Goal: Task Accomplishment & Management: Manage account settings

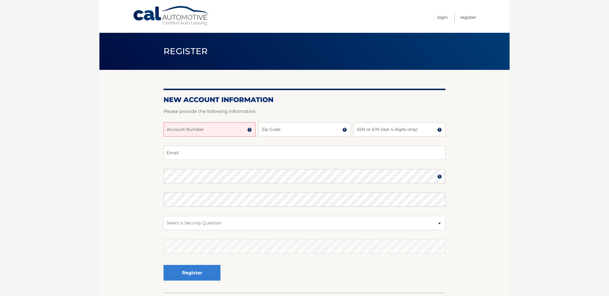
click at [228, 128] on input "Account Number" at bounding box center [209, 129] width 92 height 14
type input "44455986496"
type input "11801"
click at [369, 129] on input "SSN or EIN (last 4 digits only)" at bounding box center [399, 129] width 92 height 14
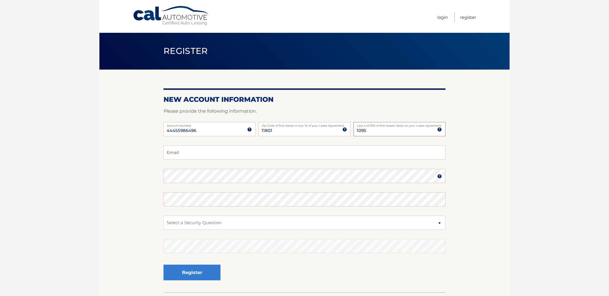
type input "1095"
type input "stevefusco@aol.com"
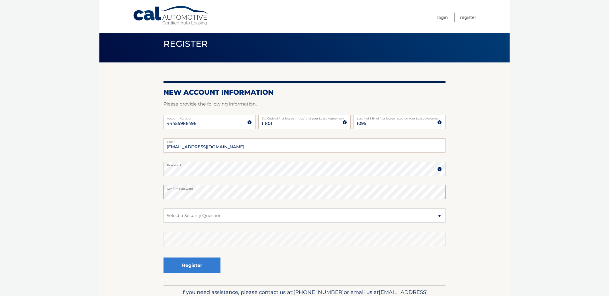
scroll to position [7, 0]
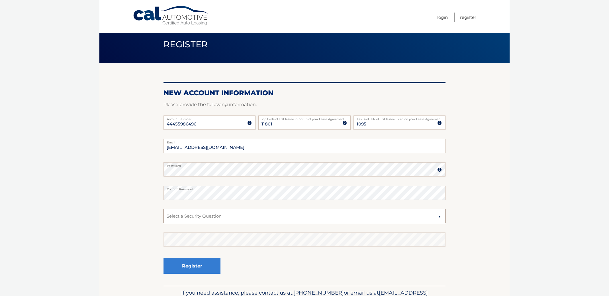
select select "3"
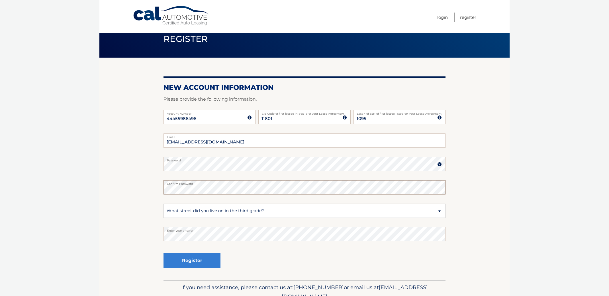
scroll to position [13, 0]
click at [207, 261] on button "Register" at bounding box center [191, 260] width 57 height 16
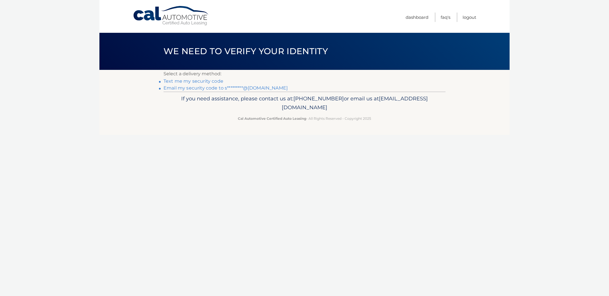
click at [212, 89] on link "Email my security code to s*********@aol.com" at bounding box center [225, 87] width 124 height 5
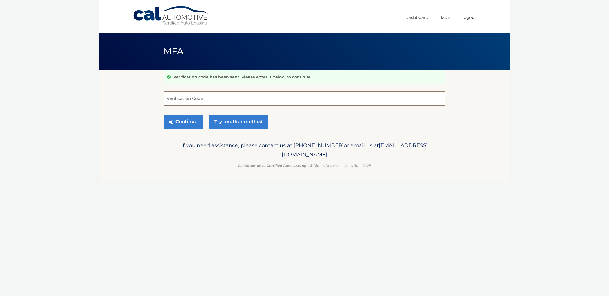
click at [207, 99] on input "Verification Code" at bounding box center [304, 98] width 282 height 14
type input "492113"
click at [185, 122] on button "Continue" at bounding box center [183, 121] width 40 height 14
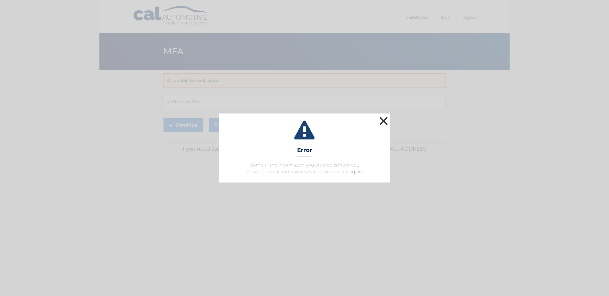
click at [386, 123] on button "×" at bounding box center [383, 120] width 11 height 11
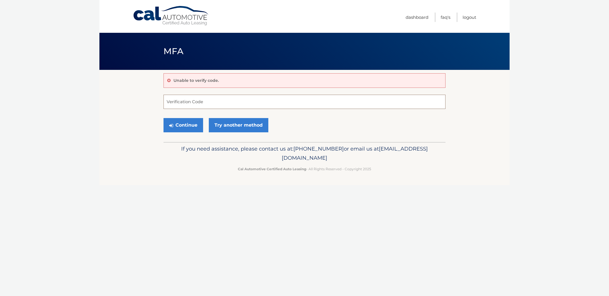
click at [250, 100] on input "Verification Code" at bounding box center [304, 102] width 282 height 14
type input "492113"
click at [185, 125] on button "Continue" at bounding box center [183, 125] width 40 height 14
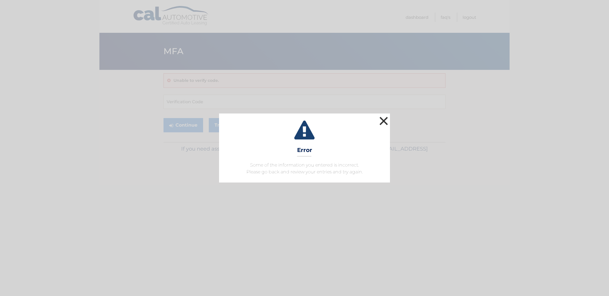
click at [386, 120] on button "×" at bounding box center [383, 120] width 11 height 11
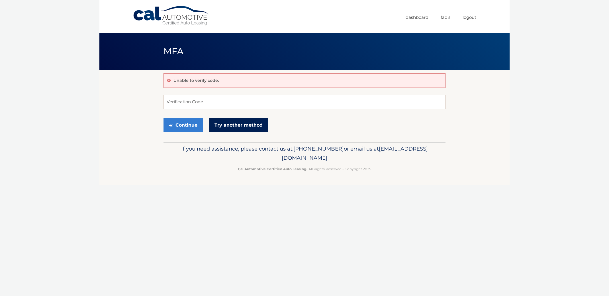
click at [240, 125] on link "Try another method" at bounding box center [239, 125] width 60 height 14
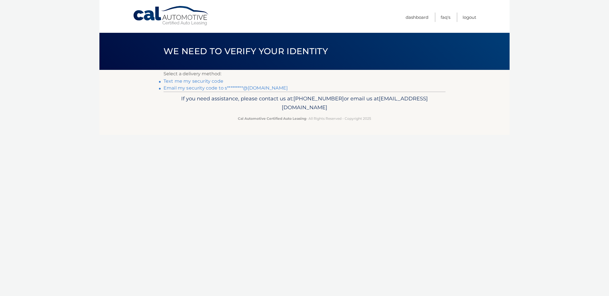
click at [201, 89] on link "Email my security code to s*********@[DOMAIN_NAME]" at bounding box center [225, 87] width 124 height 5
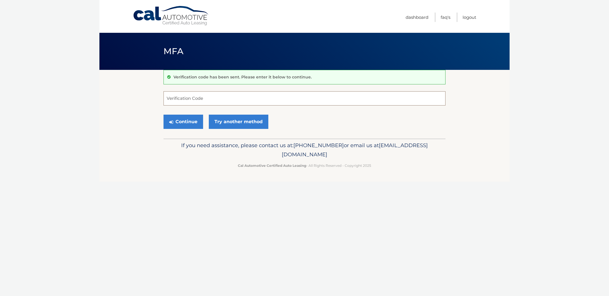
click at [204, 99] on input "Verification Code" at bounding box center [304, 98] width 282 height 14
type input "492113"
click at [183, 123] on button "Continue" at bounding box center [183, 121] width 40 height 14
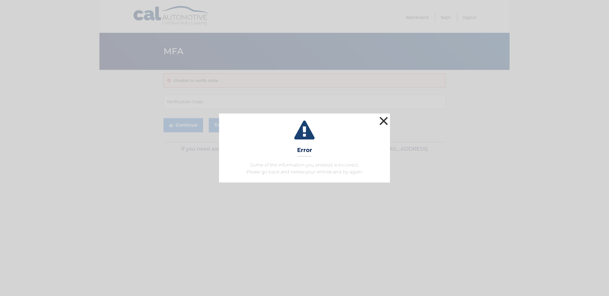
click at [384, 118] on button "×" at bounding box center [383, 120] width 11 height 11
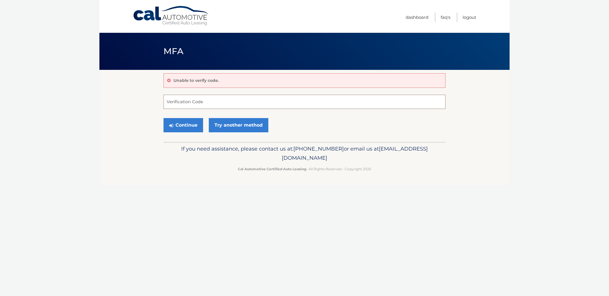
click at [248, 100] on input "Verification Code" at bounding box center [304, 102] width 282 height 14
click at [239, 126] on link "Try another method" at bounding box center [239, 125] width 60 height 14
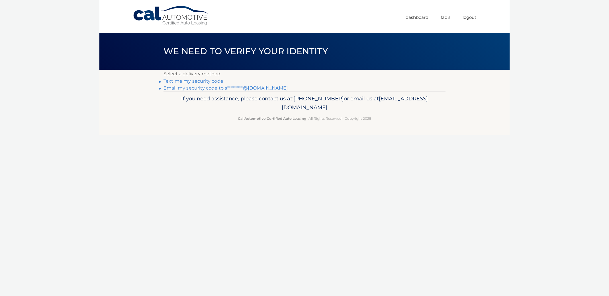
click at [206, 80] on link "Text me my security code" at bounding box center [193, 80] width 60 height 5
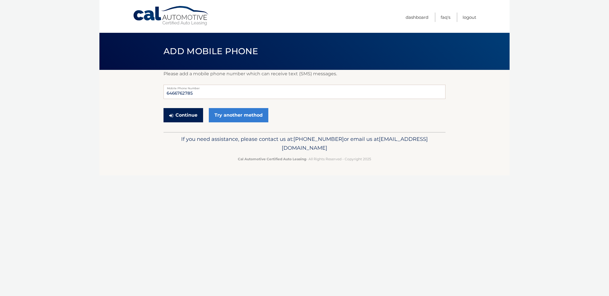
click at [194, 114] on button "Continue" at bounding box center [183, 115] width 40 height 14
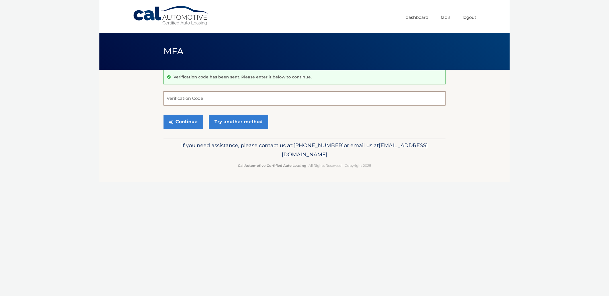
click at [189, 97] on input "Verification Code" at bounding box center [304, 98] width 282 height 14
type input "204231"
click at [176, 119] on button "Continue" at bounding box center [183, 121] width 40 height 14
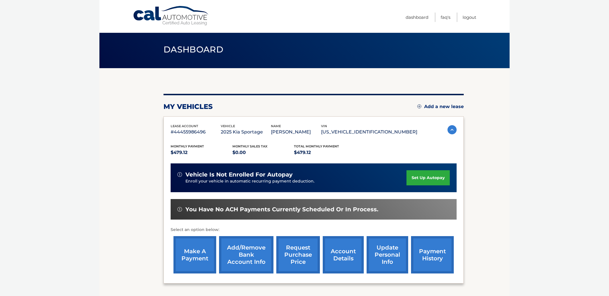
scroll to position [2, 0]
click at [250, 256] on link "Add/Remove bank account info" at bounding box center [246, 254] width 54 height 37
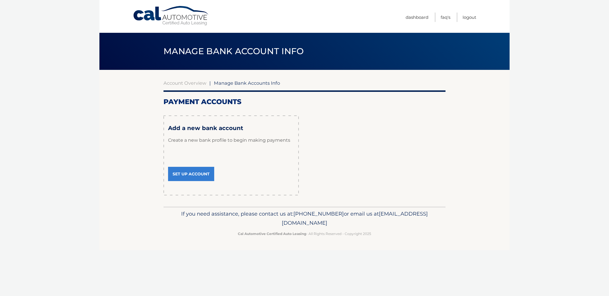
click at [198, 175] on link "Set Up Account" at bounding box center [191, 174] width 46 height 14
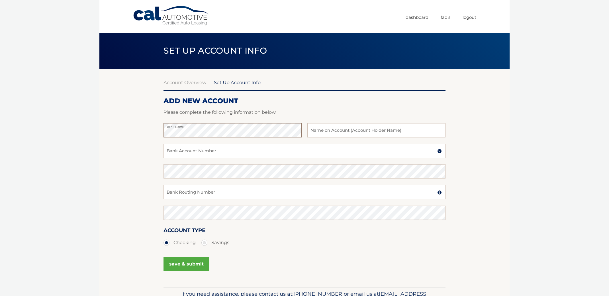
scroll to position [1, 0]
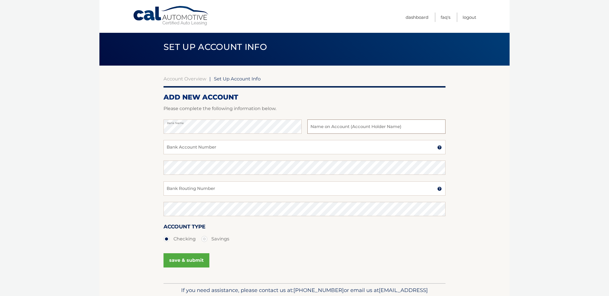
click at [319, 128] on input "text" at bounding box center [376, 126] width 138 height 14
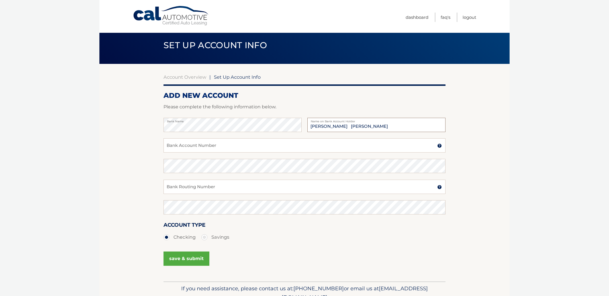
type input "[PERSON_NAME] [PERSON_NAME]"
click at [232, 147] on input "Bank Account Number" at bounding box center [304, 145] width 282 height 14
type input "483093859487"
click at [208, 186] on input "Bank Routing Number" at bounding box center [304, 186] width 282 height 14
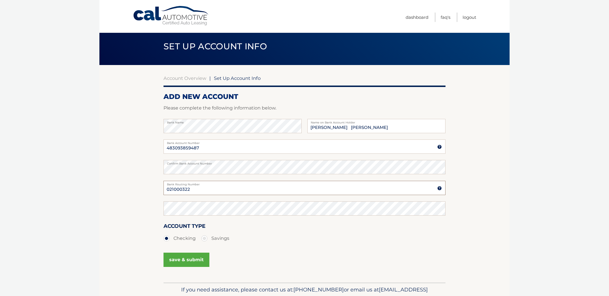
type input "021000322"
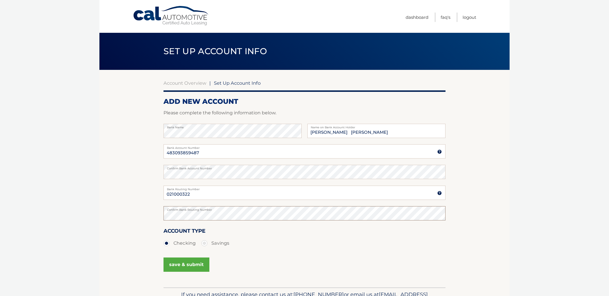
scroll to position [0, 0]
click at [192, 264] on button "save & submit" at bounding box center [186, 264] width 46 height 14
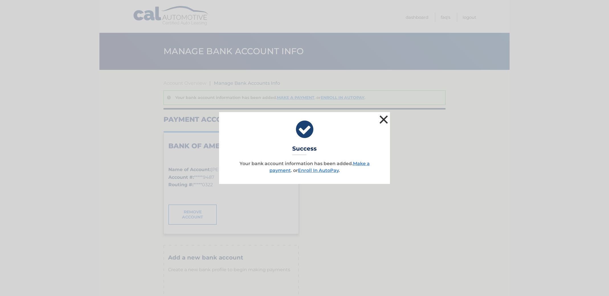
click at [382, 117] on button "×" at bounding box center [383, 119] width 11 height 11
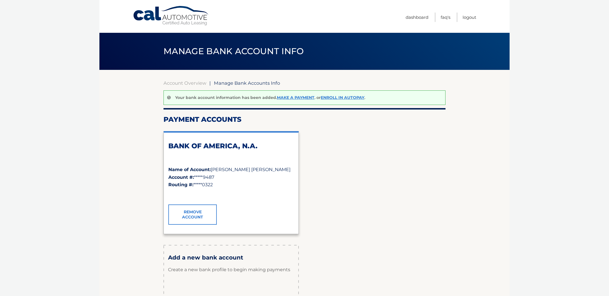
click at [355, 220] on div "BANK OF AMERICA, N.A. Name of Account: [PERSON_NAME] [PERSON_NAME] Account #: *…" at bounding box center [304, 182] width 282 height 112
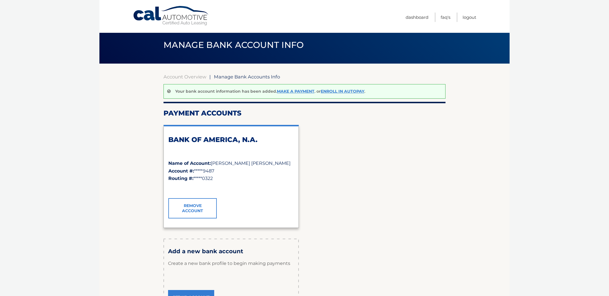
scroll to position [5, 0]
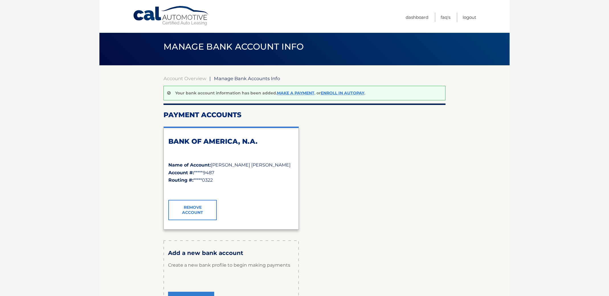
click at [346, 148] on div "BANK OF AMERICA, N.A. Name of Account: [PERSON_NAME] [PERSON_NAME] Account #: *…" at bounding box center [304, 178] width 282 height 112
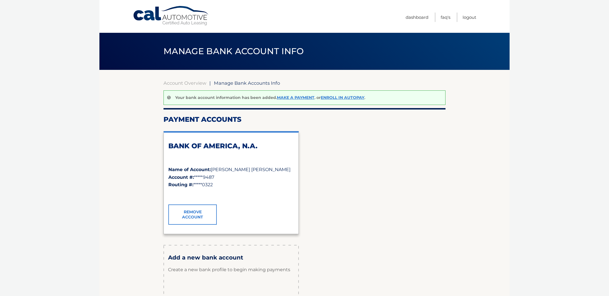
scroll to position [0, 0]
click at [243, 156] on div "BANK OF AMERICA, N.A." at bounding box center [231, 154] width 126 height 24
drag, startPoint x: 237, startPoint y: 147, endPoint x: 247, endPoint y: 152, distance: 11.0
click at [237, 148] on h2 "BANK OF AMERICA, N.A." at bounding box center [231, 146] width 126 height 9
click at [260, 156] on div "BANK OF AMERICA, N.A." at bounding box center [231, 154] width 126 height 24
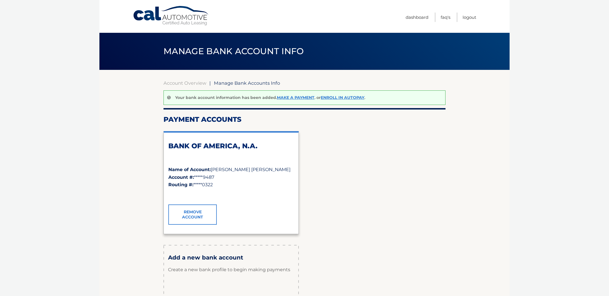
click at [260, 156] on div "BANK OF AMERICA, N.A." at bounding box center [231, 154] width 126 height 24
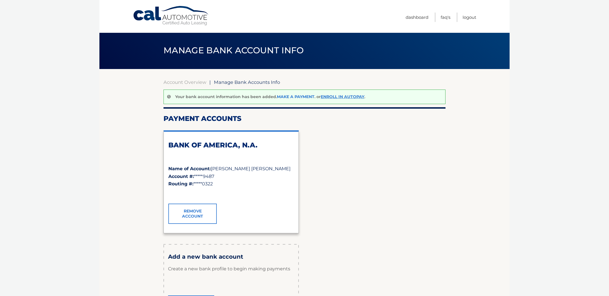
scroll to position [3, 0]
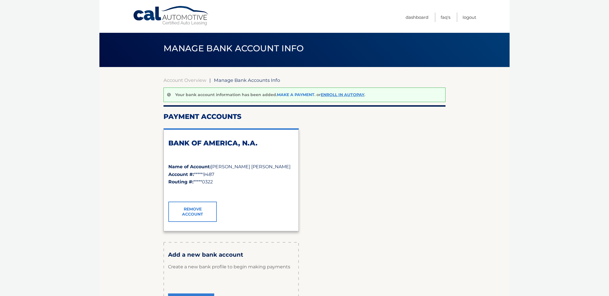
click at [299, 97] on link "Make a payment" at bounding box center [296, 94] width 38 height 5
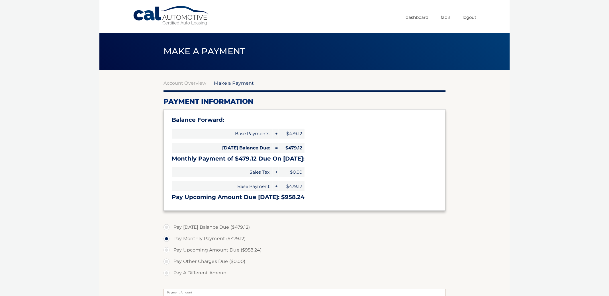
select select "ZmRmODMwMjUtZGJkZS00MjBkLTg1ODYtNDUzNWM2NTY1ZjE5"
click at [335, 265] on label "Pay Other Charges Due ($0.00)" at bounding box center [304, 260] width 282 height 11
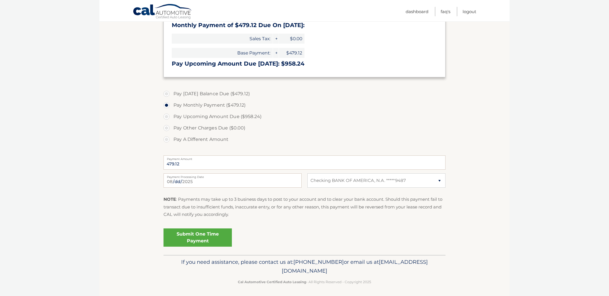
scroll to position [132, 0]
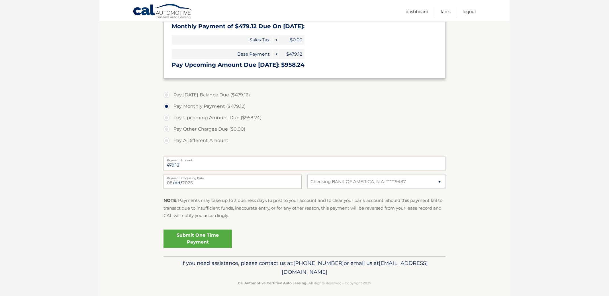
click at [204, 236] on link "Submit One Time Payment" at bounding box center [197, 238] width 68 height 18
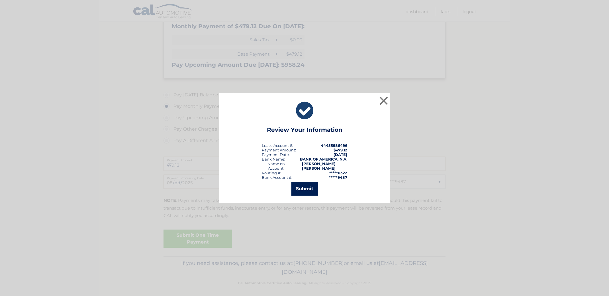
click at [302, 187] on button "Submit" at bounding box center [304, 189] width 26 height 14
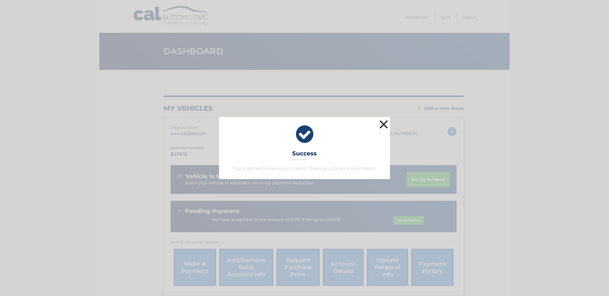
click at [382, 125] on button "×" at bounding box center [383, 123] width 11 height 11
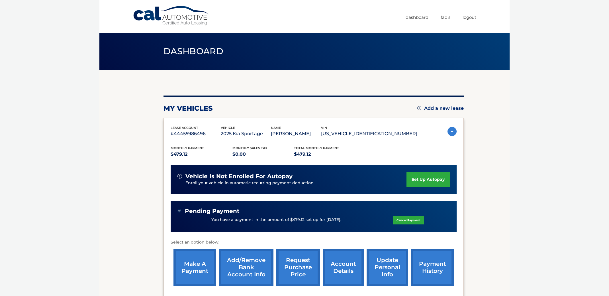
click at [340, 266] on link "account details" at bounding box center [343, 266] width 41 height 37
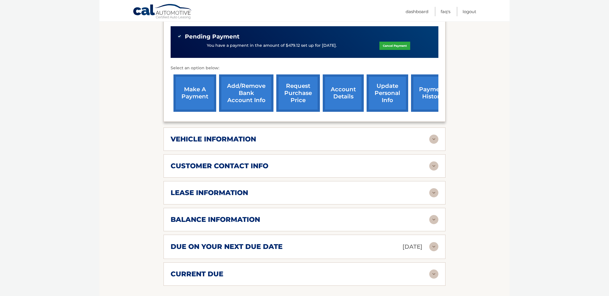
scroll to position [188, 0]
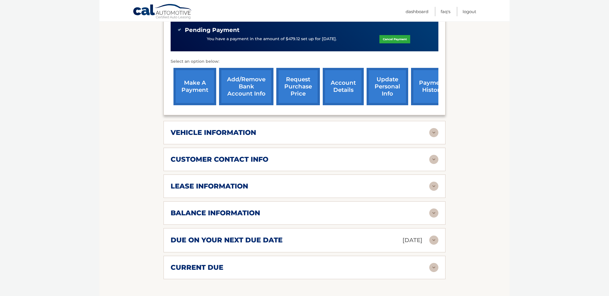
click at [433, 182] on img at bounding box center [433, 185] width 9 height 9
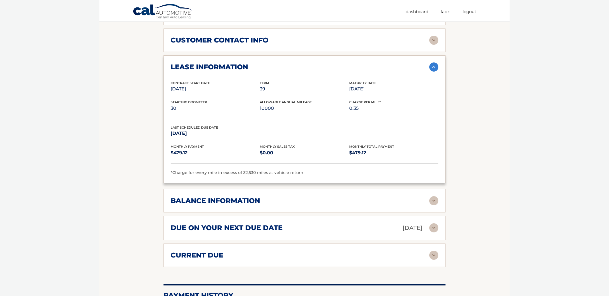
scroll to position [308, 0]
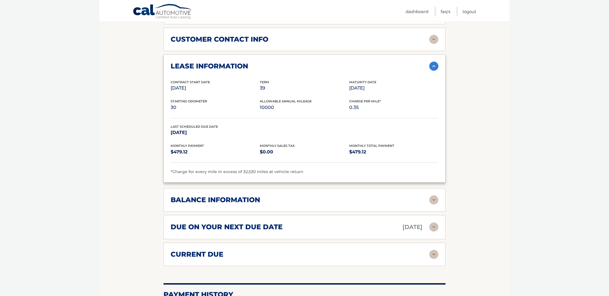
click at [434, 225] on img at bounding box center [433, 226] width 9 height 9
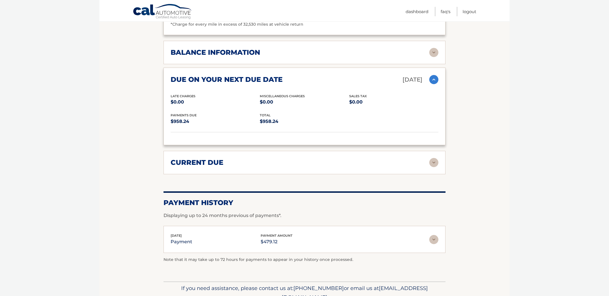
scroll to position [457, 0]
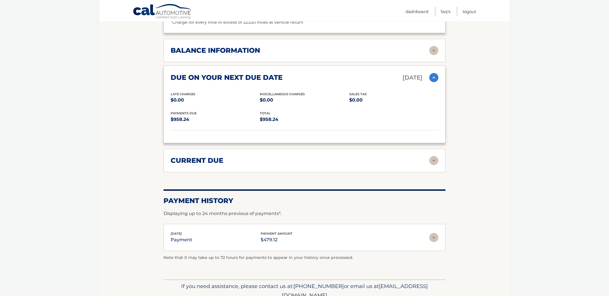
click at [434, 158] on img at bounding box center [433, 160] width 9 height 9
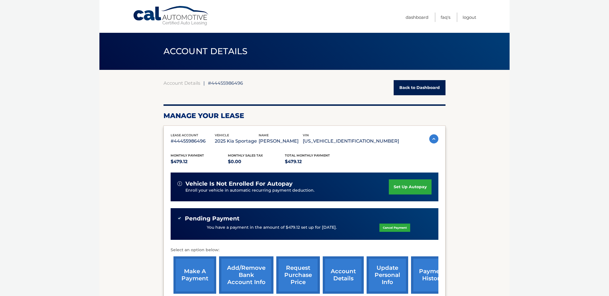
scroll to position [0, 0]
click at [467, 17] on link "Logout" at bounding box center [469, 17] width 14 height 9
